Goal: Feedback & Contribution: Submit feedback/report problem

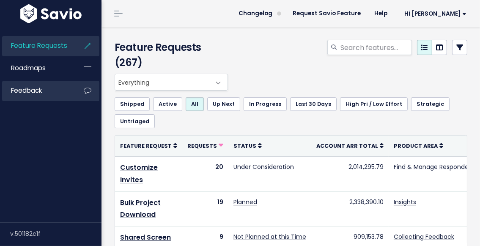
click at [46, 92] on link "Feedback" at bounding box center [36, 90] width 68 height 19
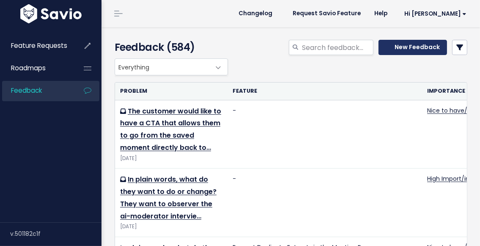
click at [387, 46] on icon at bounding box center [388, 47] width 5 height 6
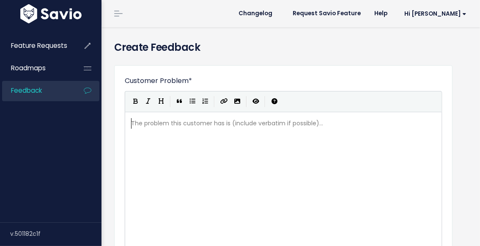
scroll to position [1, 0]
paste textarea "s"
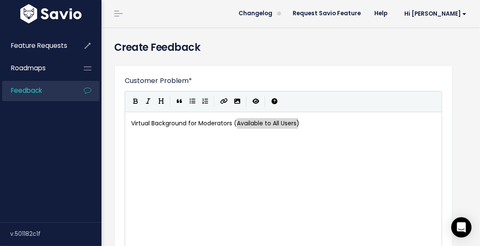
drag, startPoint x: 297, startPoint y: 122, endPoint x: 266, endPoint y: 138, distance: 34.6
type textarea "Not mac users only but everyone"
click at [349, 123] on pre "Virtual Background for Moderators (Not mac users only but everyone)" at bounding box center [285, 123] width 313 height 11
paste textarea "-"
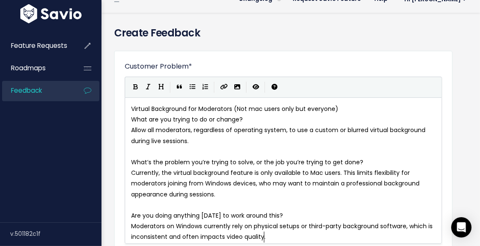
scroll to position [16, 0]
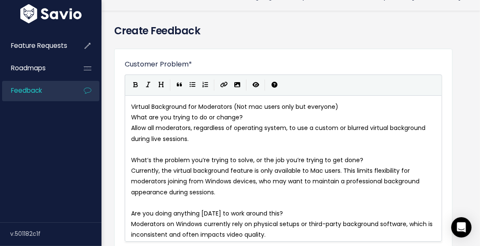
click at [131, 116] on span "What are you trying to do or change?" at bounding box center [187, 117] width 112 height 8
type textarea "-"
click at [130, 159] on pre "What’s the problem you’re trying to solve, or the job you’re trying to get done?" at bounding box center [285, 160] width 313 height 11
type textarea "-"
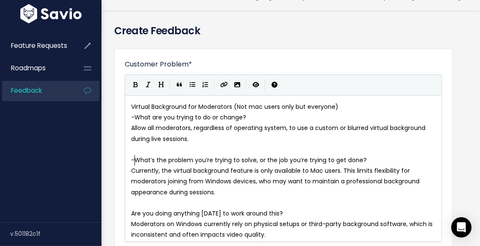
click at [131, 212] on pre "Are you doing anything today to work around this?" at bounding box center [285, 213] width 313 height 11
type textarea "-"
click at [346, 104] on pre "Virtual Background for Moderators (Not mac users only but everyone)" at bounding box center [285, 106] width 313 height 11
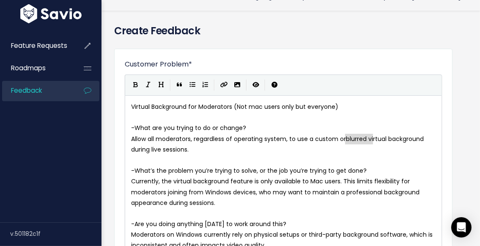
type textarea "blurred"
drag, startPoint x: 345, startPoint y: 138, endPoint x: 368, endPoint y: 136, distance: 22.9
click at [216, 139] on span "Allow all moderators, regardless of operating system, to use a custom virtual b…" at bounding box center [280, 143] width 298 height 19
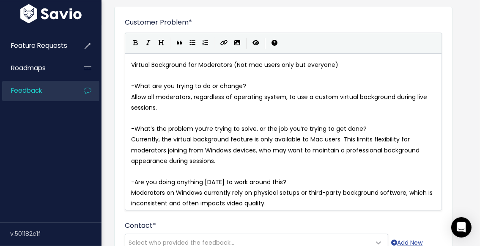
scroll to position [62, 0]
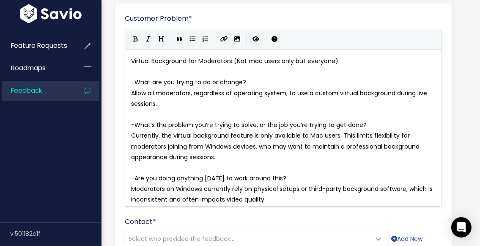
click at [255, 156] on pre "Currently, the virtual background feature is only available to Mac users. This …" at bounding box center [285, 146] width 313 height 32
click at [339, 135] on span "Currently, the virtual background feature is only available to Mac users. This …" at bounding box center [276, 146] width 290 height 30
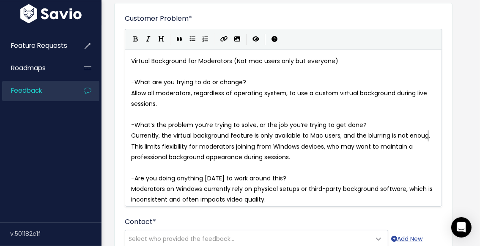
type textarea ", and the blurring is not enough"
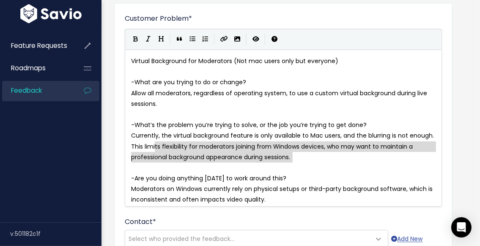
type textarea "This limits flexibility for moderators joining from Windows devices, who may wa…"
drag, startPoint x: 304, startPoint y: 157, endPoint x: 120, endPoint y: 147, distance: 185.0
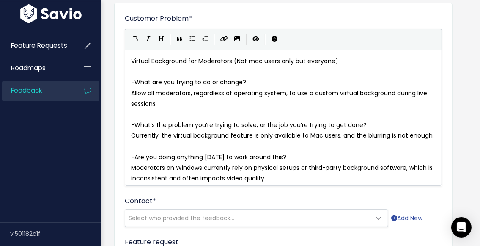
click at [163, 134] on span "Currently, the virtual background feature is only available to Mac users, and t…" at bounding box center [282, 135] width 303 height 8
type textarea "usinf"
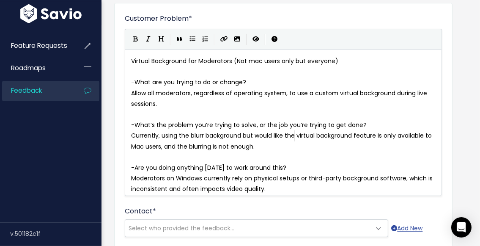
scroll to position [3, 123]
type textarea "g the blurr background but would like the"
type textarea "is only available to Mac users, and the blurring is not enough."
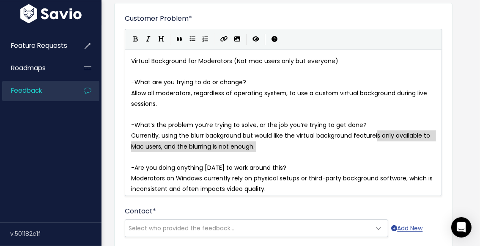
drag, startPoint x: 376, startPoint y: 135, endPoint x: 377, endPoint y: 143, distance: 8.1
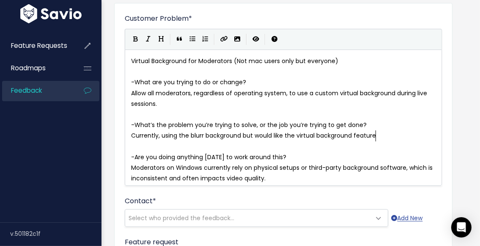
type textarea "."
type textarea "is only available to Mac users, and the blurring is not enough."
type textarea "This limits flexibility for moderators joining from Windows devices, who may wa…"
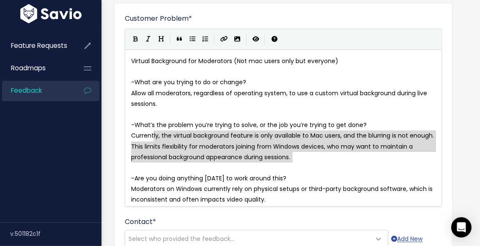
type textarea "Currently, the virtual background feature is only available to Mac users, and t…"
drag, startPoint x: 309, startPoint y: 158, endPoint x: 116, endPoint y: 134, distance: 195.0
click at [258, 125] on span "-What’s the problem you’re trying to solve, or the job you’re trying to get don…" at bounding box center [248, 124] width 235 height 8
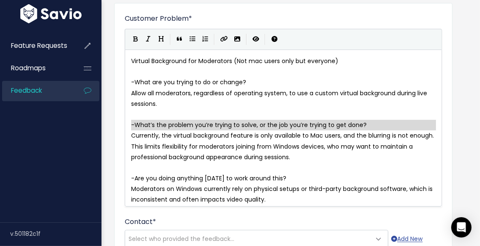
type textarea "-What’s the problem you’re trying to solve, or the job you’re trying to get don…"
click at [274, 202] on pre "Moderators on Windows currently rely on physical setups or third-party backgrou…" at bounding box center [285, 193] width 313 height 21
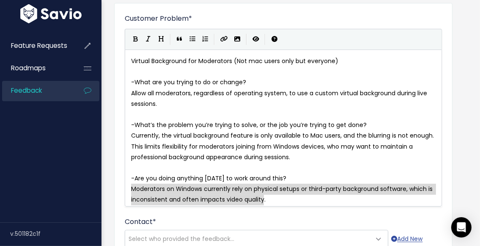
drag, startPoint x: 289, startPoint y: 202, endPoint x: 219, endPoint y: 197, distance: 70.4
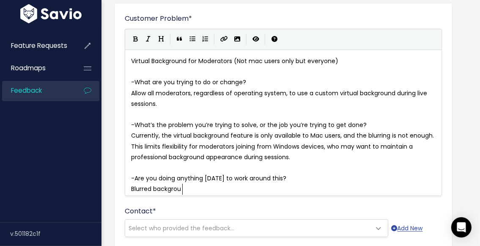
type textarea "Blurred background"
click at [202, 164] on pre "​" at bounding box center [285, 167] width 313 height 11
click at [304, 156] on pre "Currently, the virtual background feature is only available to Mac users, and t…" at bounding box center [285, 146] width 313 height 32
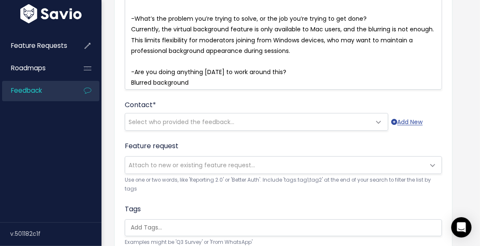
scroll to position [202, 0]
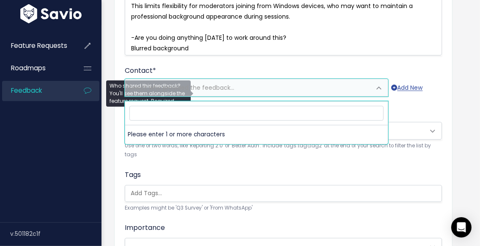
click at [253, 89] on span "Select who provided the feedback..." at bounding box center [248, 87] width 246 height 17
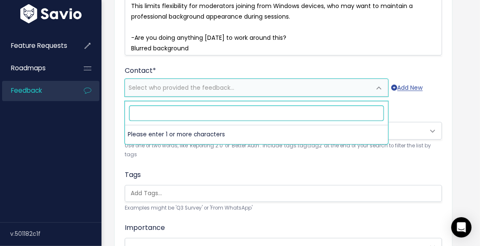
paste input "[EMAIL_ADDRESS][DOMAIN_NAME]"
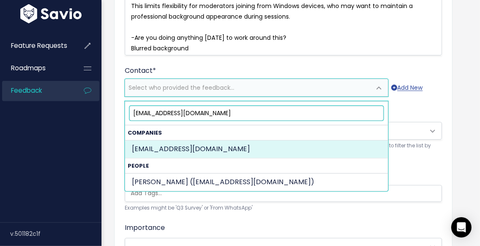
type input "[EMAIL_ADDRESS][DOMAIN_NAME]"
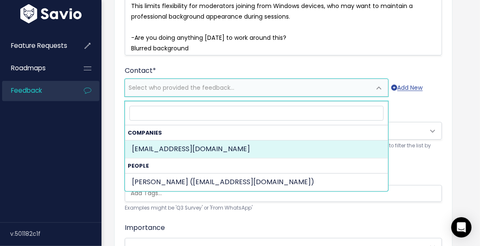
select select "COMPANY-16181064"
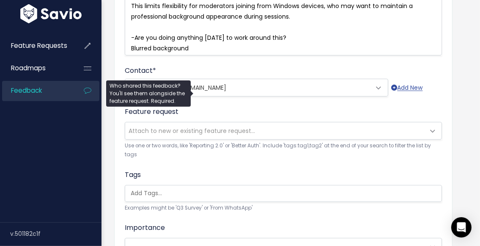
click at [268, 92] on span "[EMAIL_ADDRESS][DOMAIN_NAME]" at bounding box center [248, 87] width 246 height 17
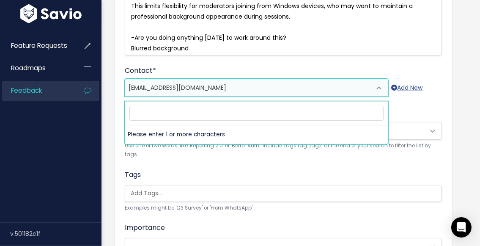
click at [261, 170] on div "Tags Examples might be 'Q3 Survey' or 'From WhatsApp'" at bounding box center [283, 191] width 317 height 43
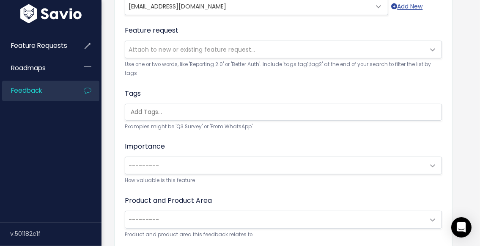
scroll to position [310, 0]
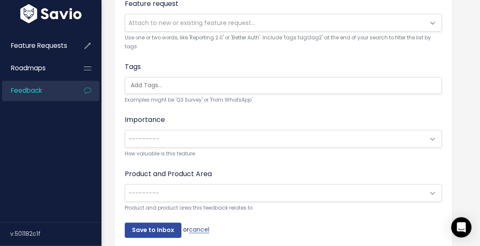
click at [203, 134] on span "---------" at bounding box center [274, 138] width 299 height 17
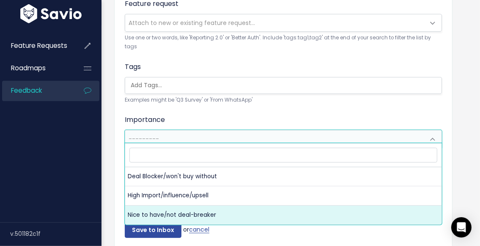
select select "NICE_TO_HAVE"
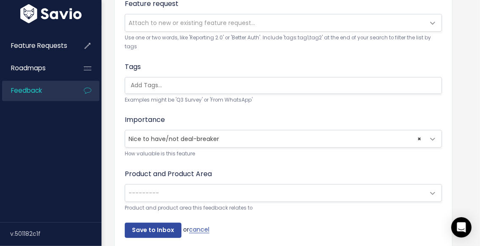
click at [220, 103] on form "Customer Problem * Virtual Background for Moderators (Not mac users only but ev…" at bounding box center [283, 1] width 317 height 472
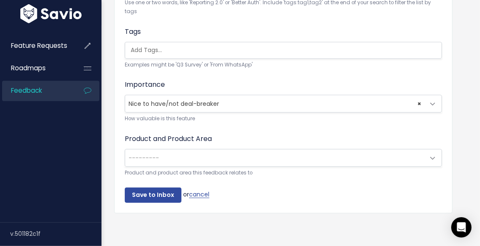
click at [189, 153] on span "---------" at bounding box center [274, 157] width 299 height 17
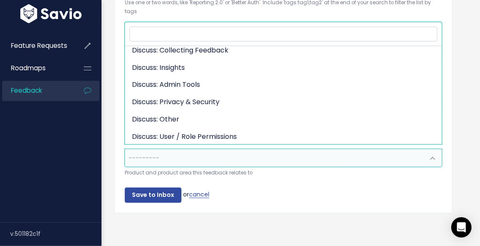
scroll to position [107, 0]
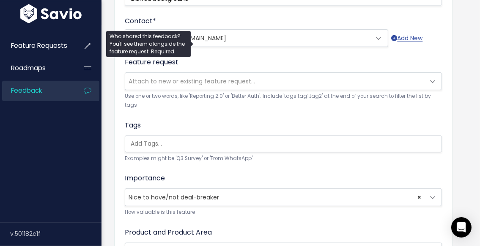
scroll to position [326, 0]
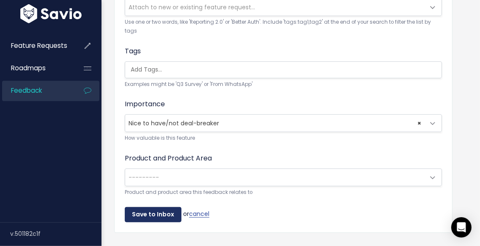
click at [156, 207] on input "Save to Inbox" at bounding box center [153, 214] width 57 height 15
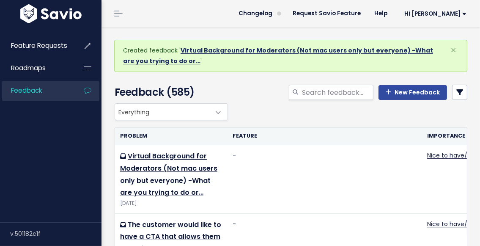
click at [262, 51] on link "Virtual Background for Moderators (Not mac users only but everyone) -What are y…" at bounding box center [278, 55] width 310 height 19
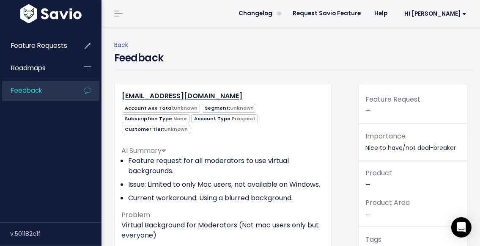
click at [25, 90] on span "Feedback" at bounding box center [26, 90] width 31 height 9
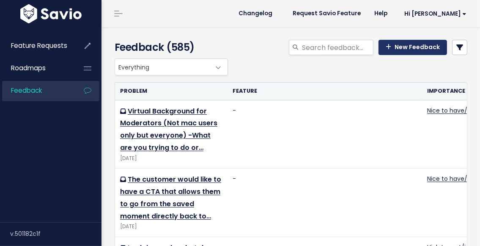
click at [395, 47] on link "New Feedback" at bounding box center [412, 47] width 68 height 15
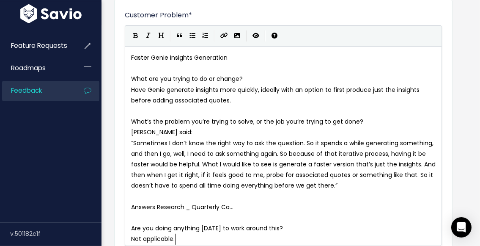
scroll to position [70, 0]
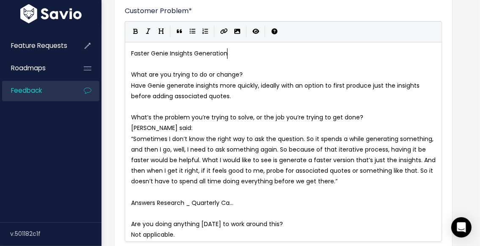
click at [243, 52] on pre "Faster Genie Insights Generation" at bounding box center [285, 53] width 313 height 11
click at [424, 85] on pre "Have Genie generate insights more quickly, ideally with an option to first prod…" at bounding box center [285, 90] width 313 height 21
drag, startPoint x: 422, startPoint y: 85, endPoint x: 394, endPoint y: 83, distance: 28.0
type textarea "answers to the questions"
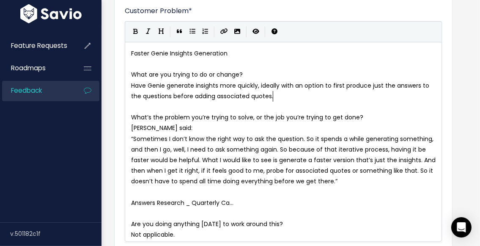
click at [293, 94] on pre "Have Genie generate insights more quickly, ideally with an option to first prod…" at bounding box center [285, 90] width 313 height 21
type textarea "It will make the processing time less long."
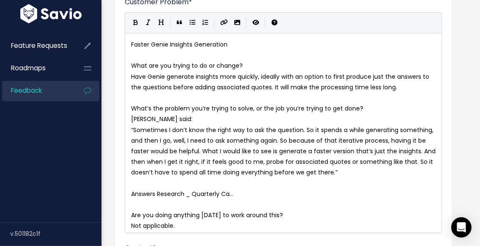
scroll to position [83, 0]
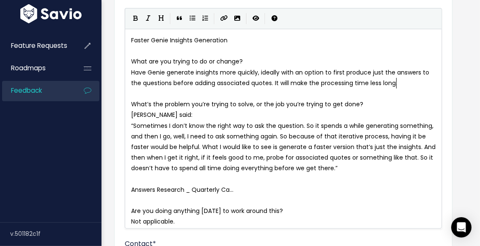
click at [407, 146] on span "“Sometimes I don’t know the right way to ask the question. So it spends a while…" at bounding box center [284, 146] width 306 height 51
type textarea "insights"
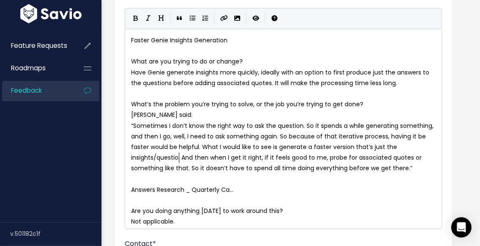
type textarea "/questions"
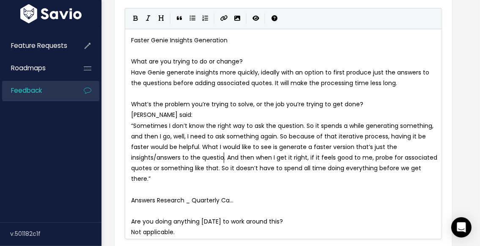
type textarea "answers to the questions"
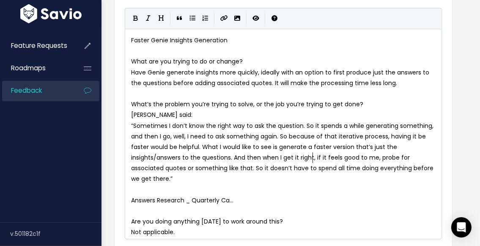
click at [313, 158] on span "“Sometimes I don’t know the right way to ask the question. So it spends a while…" at bounding box center [283, 152] width 304 height 62
type textarea """"
type textarea "the question"
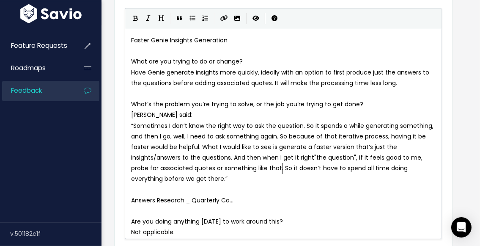
type textarea "So it doesn’t have to spend all time doing everything before we get there.”"
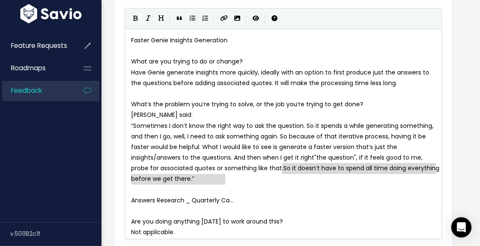
drag, startPoint x: 281, startPoint y: 168, endPoint x: 282, endPoint y: 175, distance: 7.2
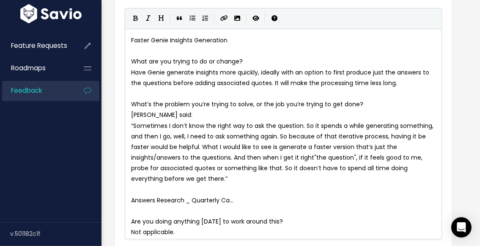
click at [403, 170] on span "“Sometimes I don’t know the right way to ask the question. So it spends a while…" at bounding box center [283, 152] width 304 height 62
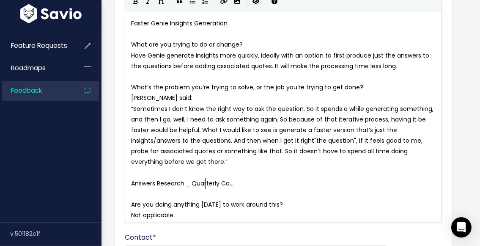
click at [205, 182] on span "Answers Research _ Quarterly Ca…" at bounding box center [182, 183] width 102 height 8
type textarea "Answers Research _ Quarterly Ca…"
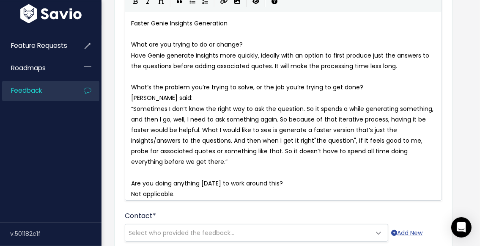
click at [161, 193] on span "Not applicable." at bounding box center [153, 193] width 44 height 8
type textarea "Nothing, sometimes using"
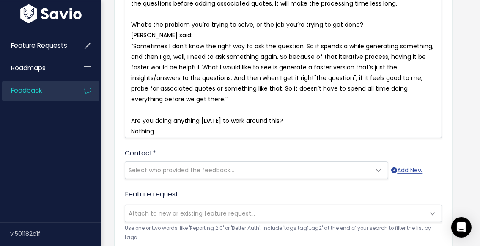
type textarea "o"
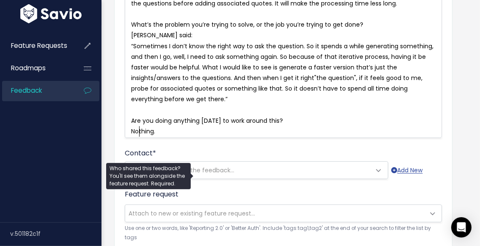
click at [206, 173] on span "Select who provided the feedback..." at bounding box center [182, 170] width 106 height 8
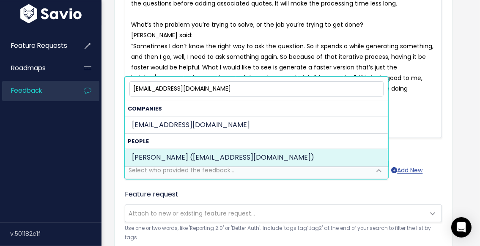
type input "[EMAIL_ADDRESS][DOMAIN_NAME]"
select select "87832526"
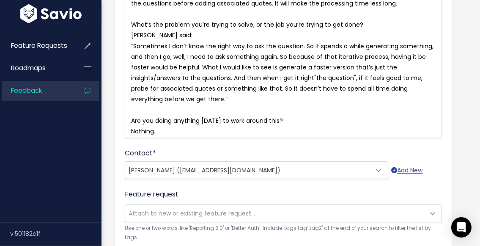
click at [292, 192] on form "Customer Problem * | | | | x Faster Genie Insights Generation ​ What are you tr…" at bounding box center [283, 170] width 317 height 514
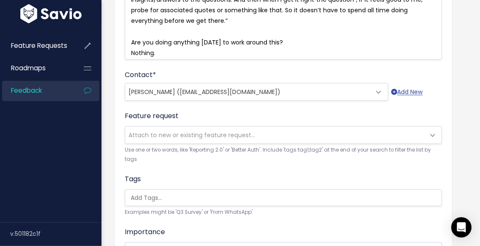
scroll to position [271, 0]
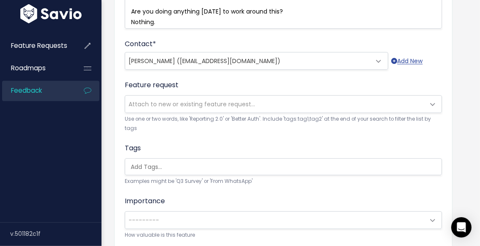
click at [217, 104] on span "Attach to new or existing feature request..." at bounding box center [274, 104] width 299 height 17
click at [175, 90] on label "Feature request" at bounding box center [152, 85] width 54 height 10
click at [125, 95] on select "---------" at bounding box center [124, 95] width 0 height 0
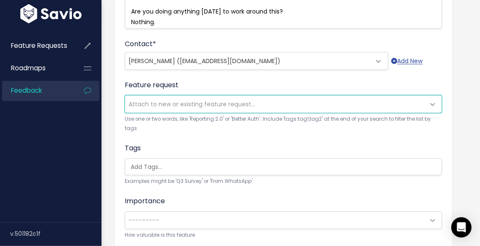
scroll to position [298, 0]
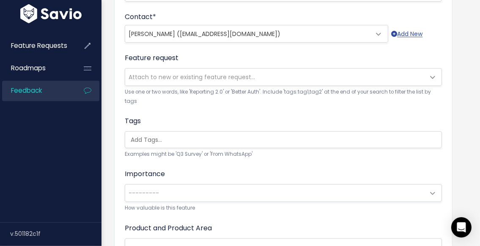
click at [185, 131] on ul at bounding box center [283, 139] width 316 height 16
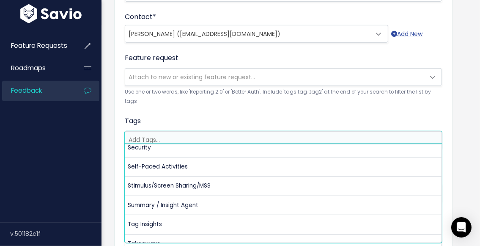
scroll to position [433, 0]
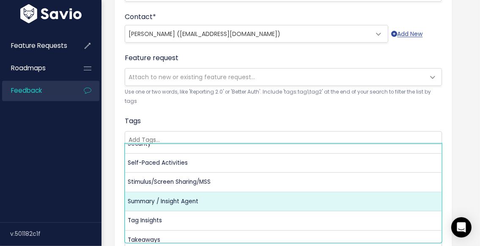
select select "13490"
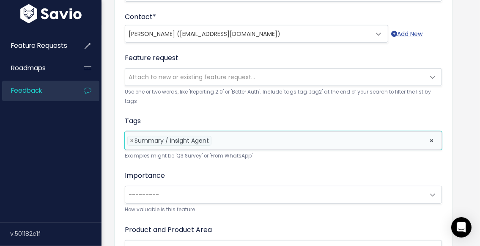
scroll to position [0, 0]
click at [226, 194] on span "---------" at bounding box center [274, 194] width 299 height 17
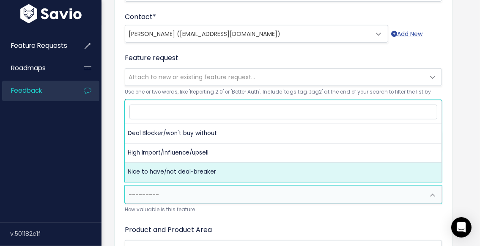
select select "NICE_TO_HAVE"
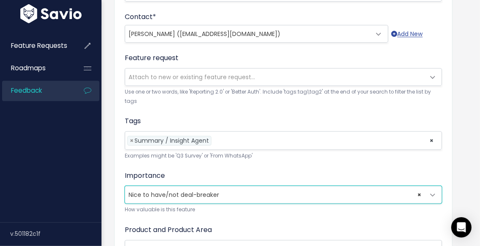
scroll to position [389, 0]
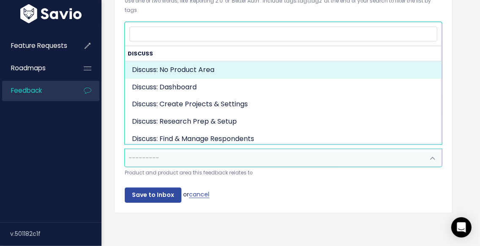
click at [243, 153] on span "---------" at bounding box center [274, 157] width 299 height 17
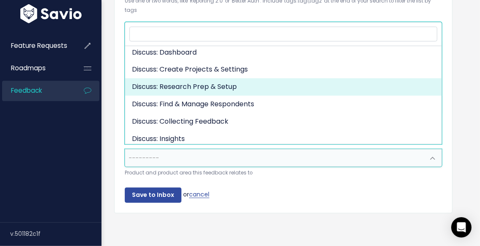
scroll to position [44, 0]
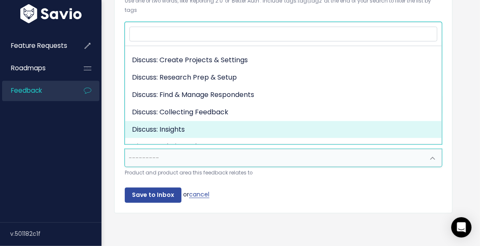
select select "DISCUSS_PLATFORM:INSIGHTS"
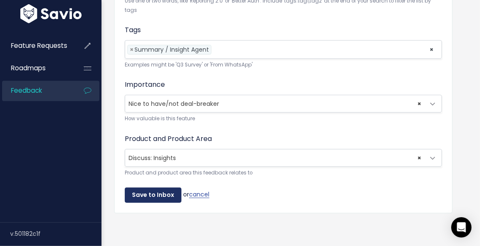
click at [159, 188] on input "Save to Inbox" at bounding box center [153, 194] width 57 height 15
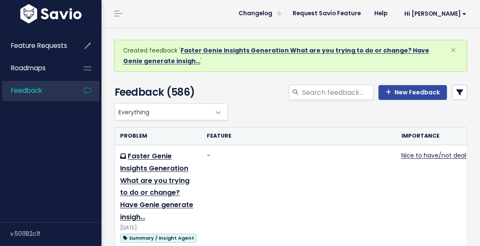
click at [353, 53] on link "Faster Genie Insights Generation What are you trying to do or change? Have Geni…" at bounding box center [276, 55] width 306 height 19
